Goal: Task Accomplishment & Management: Complete application form

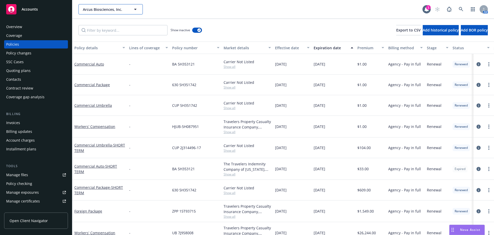
scroll to position [77, 0]
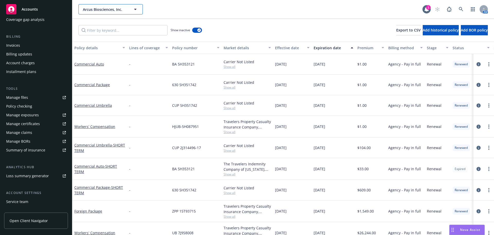
click at [99, 8] on span "Arcus Biosciences, Inc." at bounding box center [105, 9] width 45 height 5
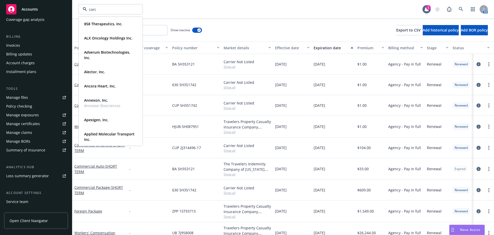
type input "corce"
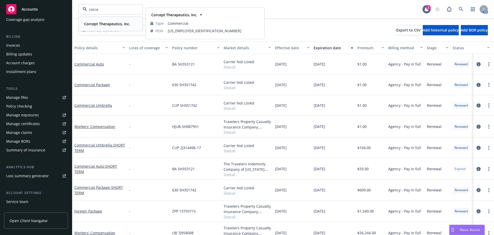
click at [98, 25] on strong "Corcept Therapeutics, Inc." at bounding box center [107, 23] width 46 height 5
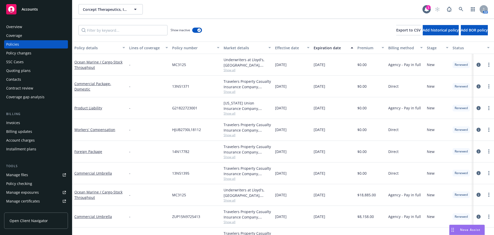
click at [28, 56] on div "Policy changes" at bounding box center [18, 53] width 25 height 8
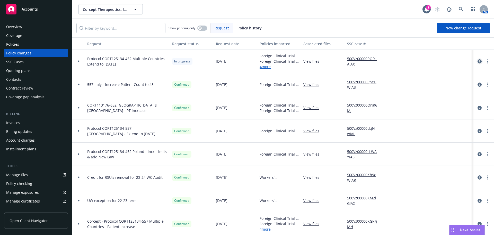
click at [478, 60] on icon "circleInformation" at bounding box center [480, 61] width 4 height 4
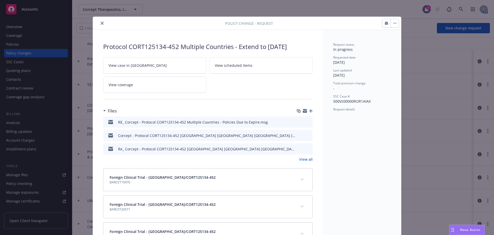
scroll to position [15, 0]
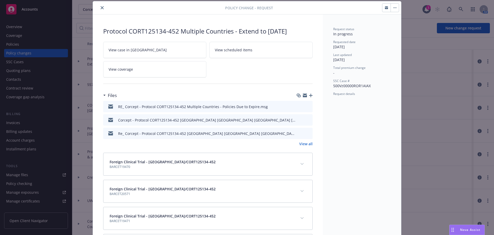
click at [309, 95] on icon "button" at bounding box center [311, 95] width 4 height 4
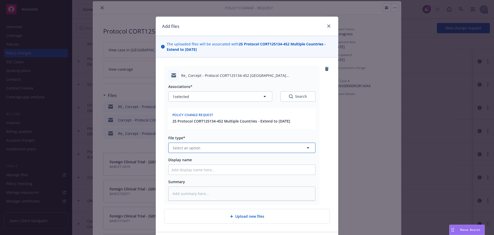
click at [243, 146] on button "Select an option" at bounding box center [241, 147] width 147 height 10
type input "em"
click at [210, 170] on div "Email" at bounding box center [239, 176] width 147 height 14
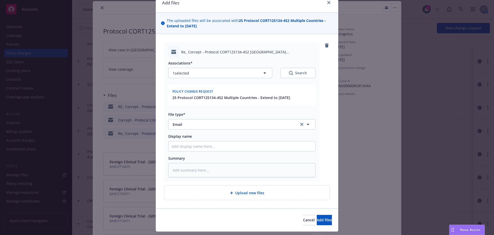
scroll to position [37, 0]
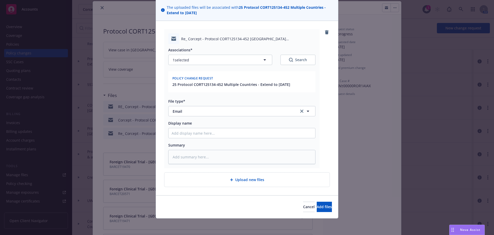
type textarea "x"
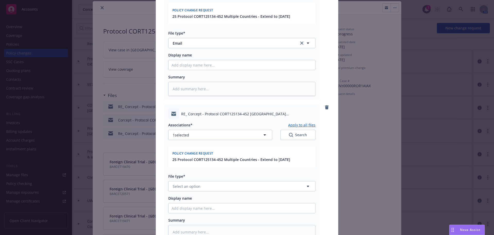
scroll to position [179, 0]
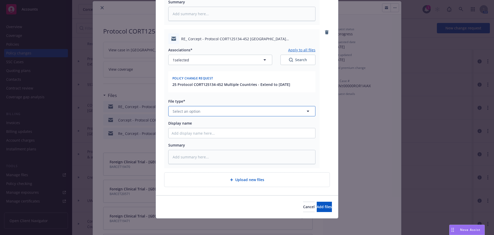
click at [218, 109] on button "Select an option" at bounding box center [241, 111] width 147 height 10
type input "em"
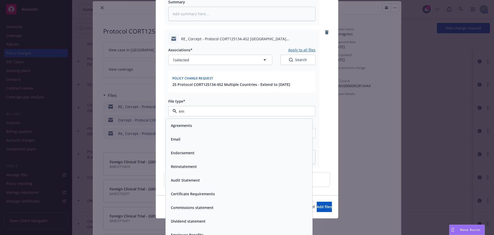
click at [211, 134] on div "Email" at bounding box center [239, 139] width 147 height 14
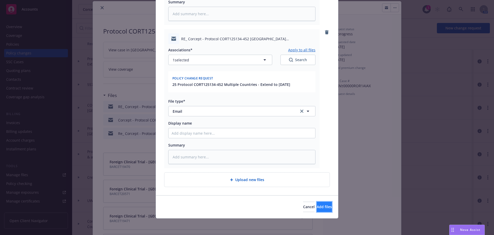
click at [317, 202] on button "Add files" at bounding box center [324, 206] width 15 height 10
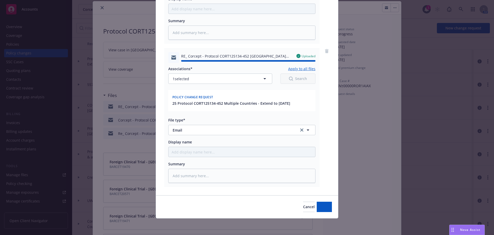
type textarea "x"
